Goal: Find specific page/section: Find specific page/section

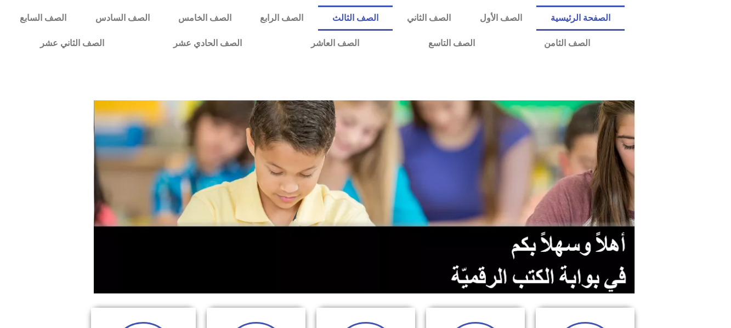
click at [393, 16] on link "الصف الثالث" at bounding box center [355, 17] width 75 height 25
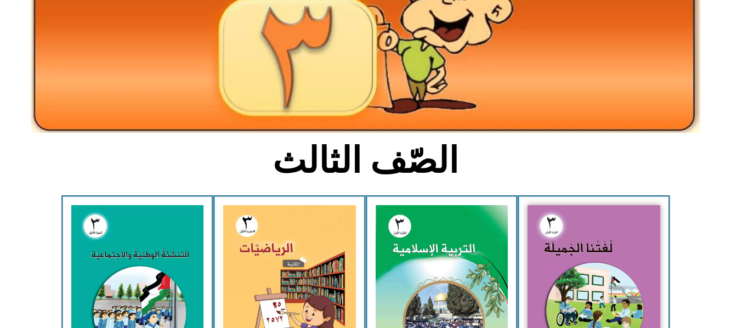
scroll to position [146, 0]
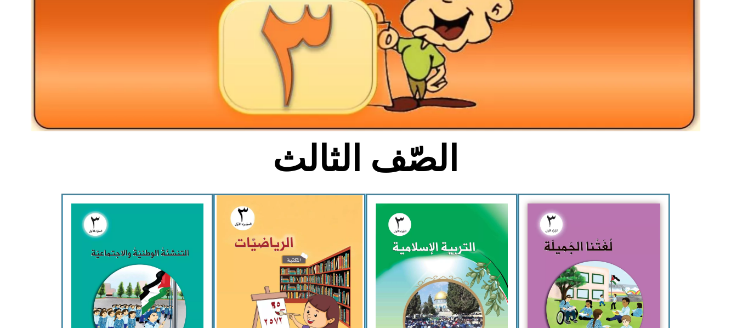
click at [255, 243] on img at bounding box center [290, 285] width 146 height 180
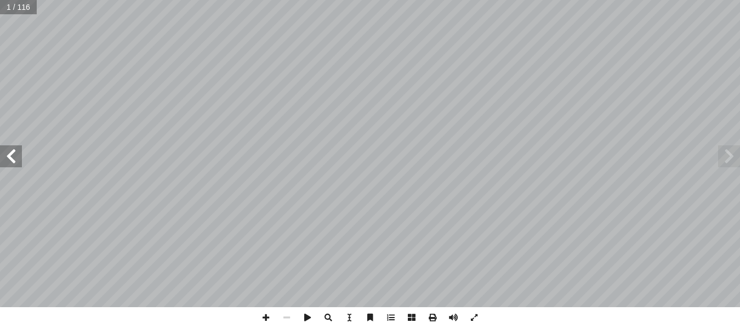
click at [14, 156] on span at bounding box center [11, 156] width 22 height 22
click at [269, 319] on span at bounding box center [266, 317] width 21 height 21
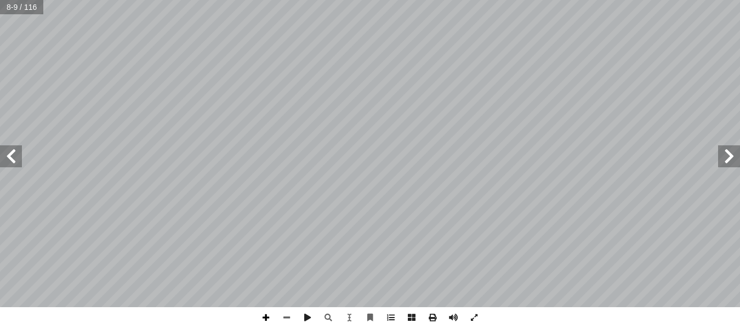
click at [269, 319] on span at bounding box center [266, 317] width 21 height 21
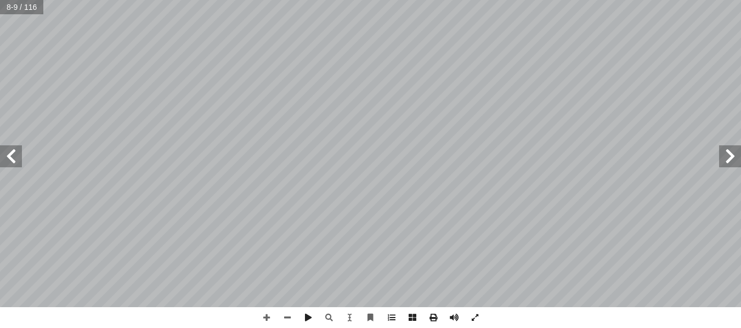
click at [15, 161] on span at bounding box center [11, 156] width 22 height 22
click at [347, 100] on html "الصفحة الرئيسية الصف الأول الصف الثاني الصف الثالث الصف الرابع الصف الخامس الصف…" at bounding box center [370, 50] width 741 height 100
click at [512, 0] on html "الصفحة الرئيسية الصف الأول الصف الثاني الصف الثالث الصف الرابع الصف الخامس الصف…" at bounding box center [370, 50] width 741 height 100
